Goal: Information Seeking & Learning: Learn about a topic

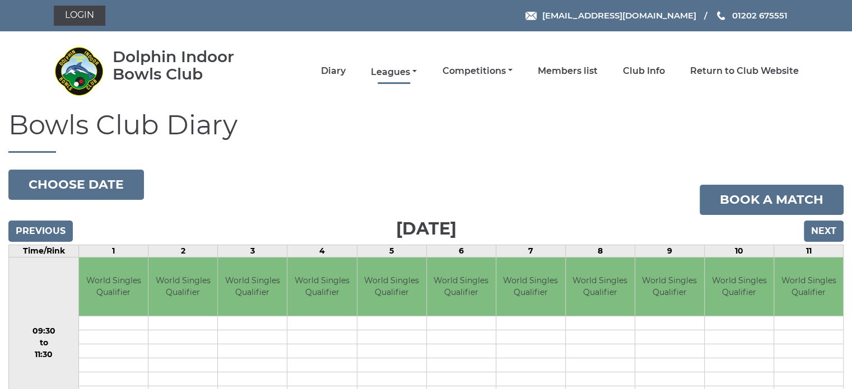
click at [402, 74] on link "Leagues" at bounding box center [394, 72] width 46 height 12
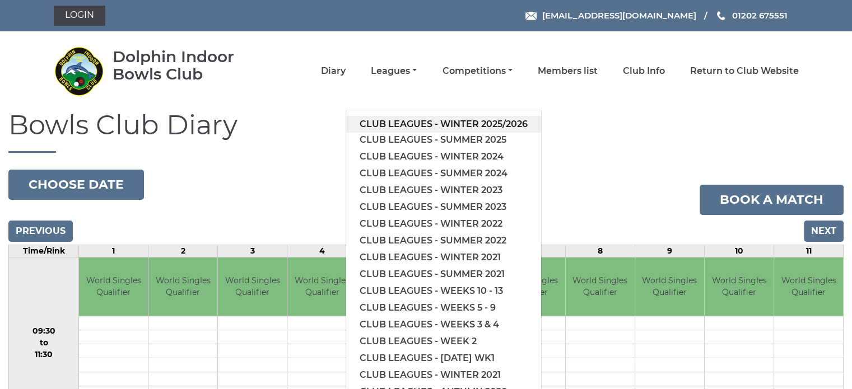
click at [437, 123] on link "Club leagues - Winter 2025/2026" at bounding box center [443, 124] width 195 height 17
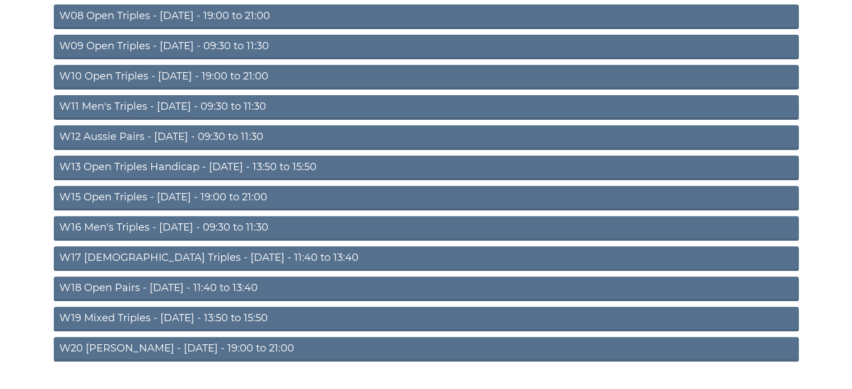
scroll to position [385, 0]
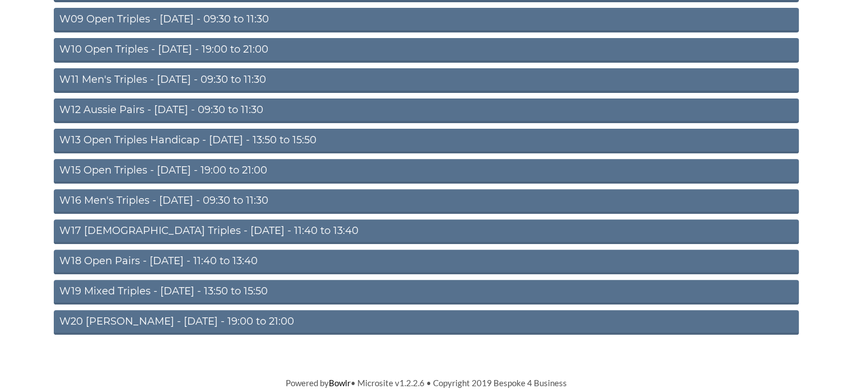
click at [245, 322] on link "W20 Aussie Pairs - Friday - 19:00 to 21:00" at bounding box center [426, 322] width 745 height 25
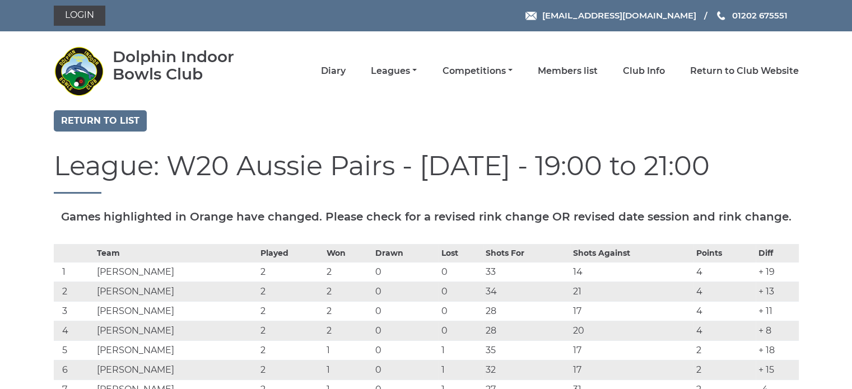
drag, startPoint x: 102, startPoint y: 12, endPoint x: 258, endPoint y: 56, distance: 162.2
click at [258, 56] on div "Dolphin Indoor Bowls Club" at bounding box center [190, 65] width 154 height 35
click at [255, 49] on div "Dolphin Indoor Bowls Club" at bounding box center [190, 65] width 154 height 35
